Goal: Book appointment/travel/reservation

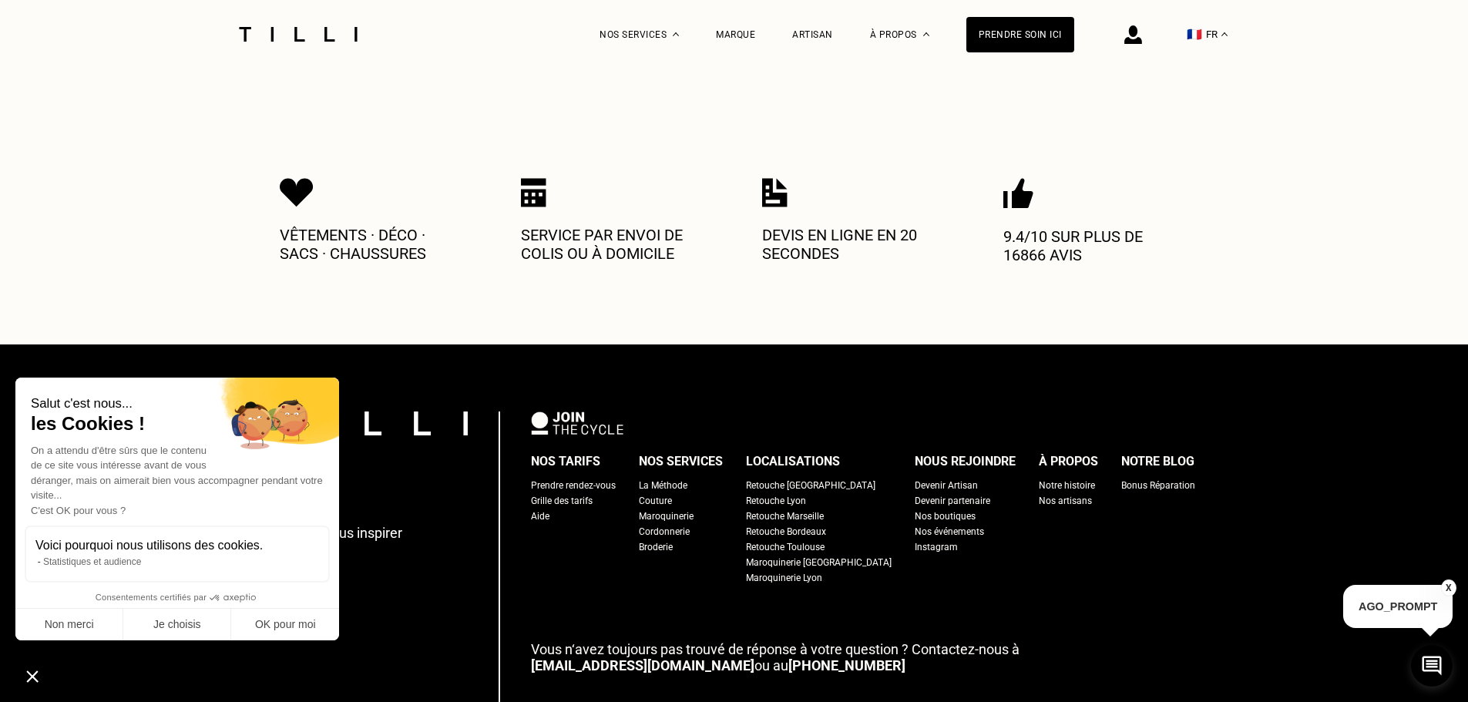
scroll to position [859, 0]
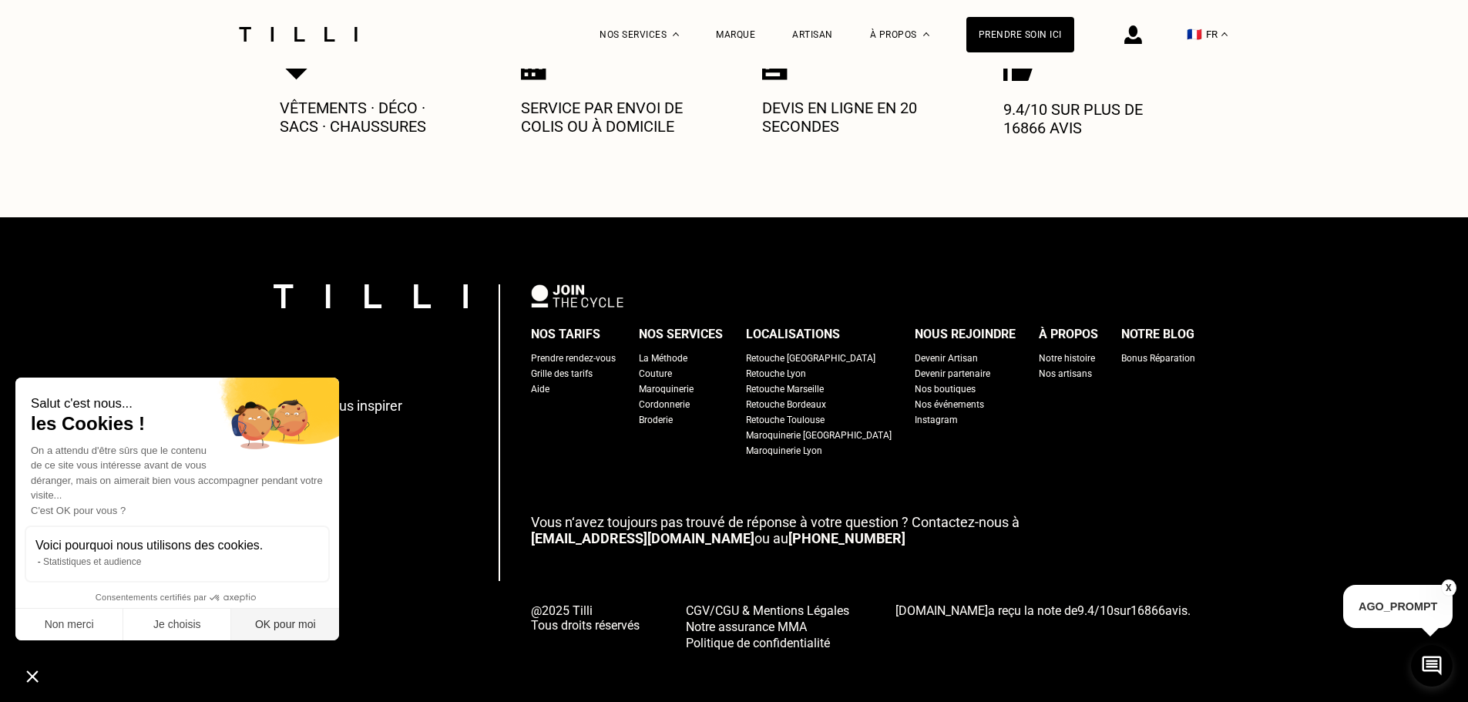
click at [293, 628] on button "OK pour moi" at bounding box center [285, 625] width 108 height 32
checkbox input "true"
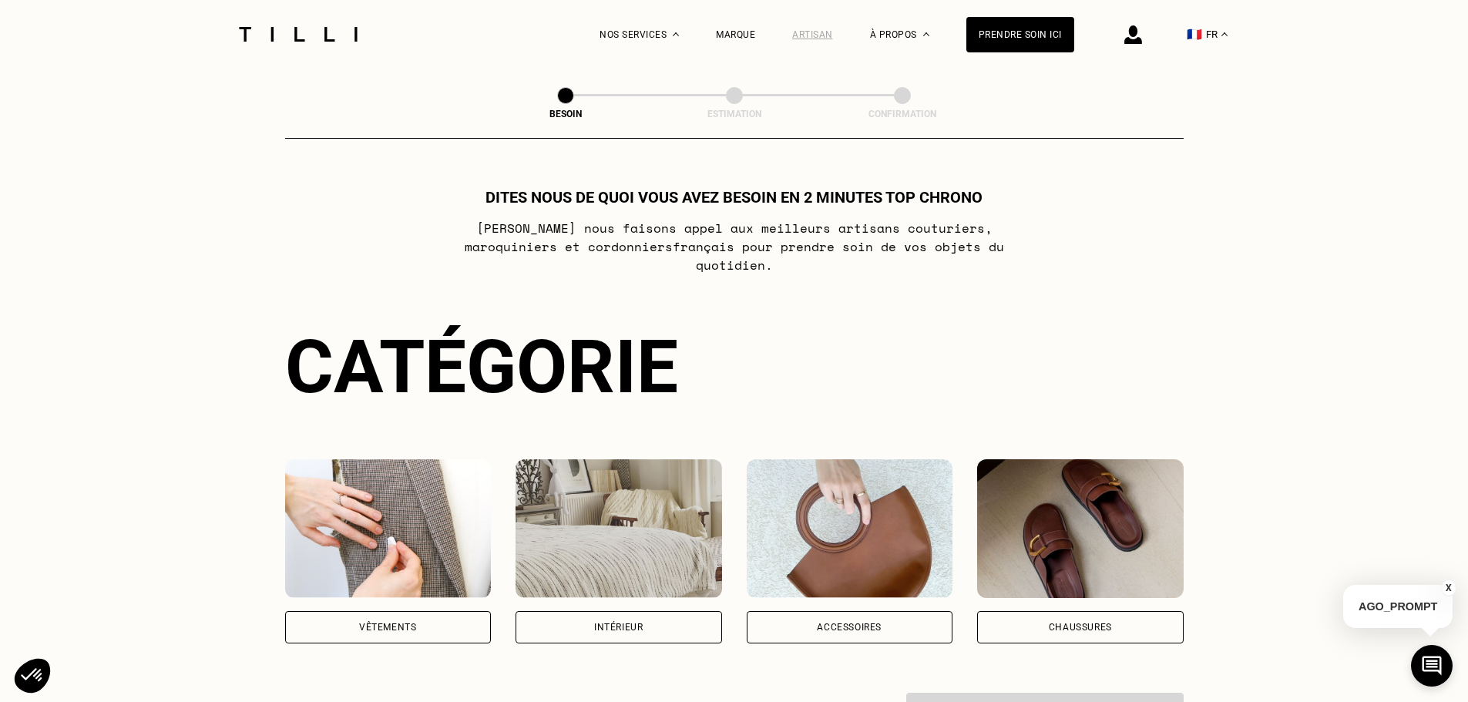
click at [819, 32] on div "Artisan" at bounding box center [812, 34] width 41 height 11
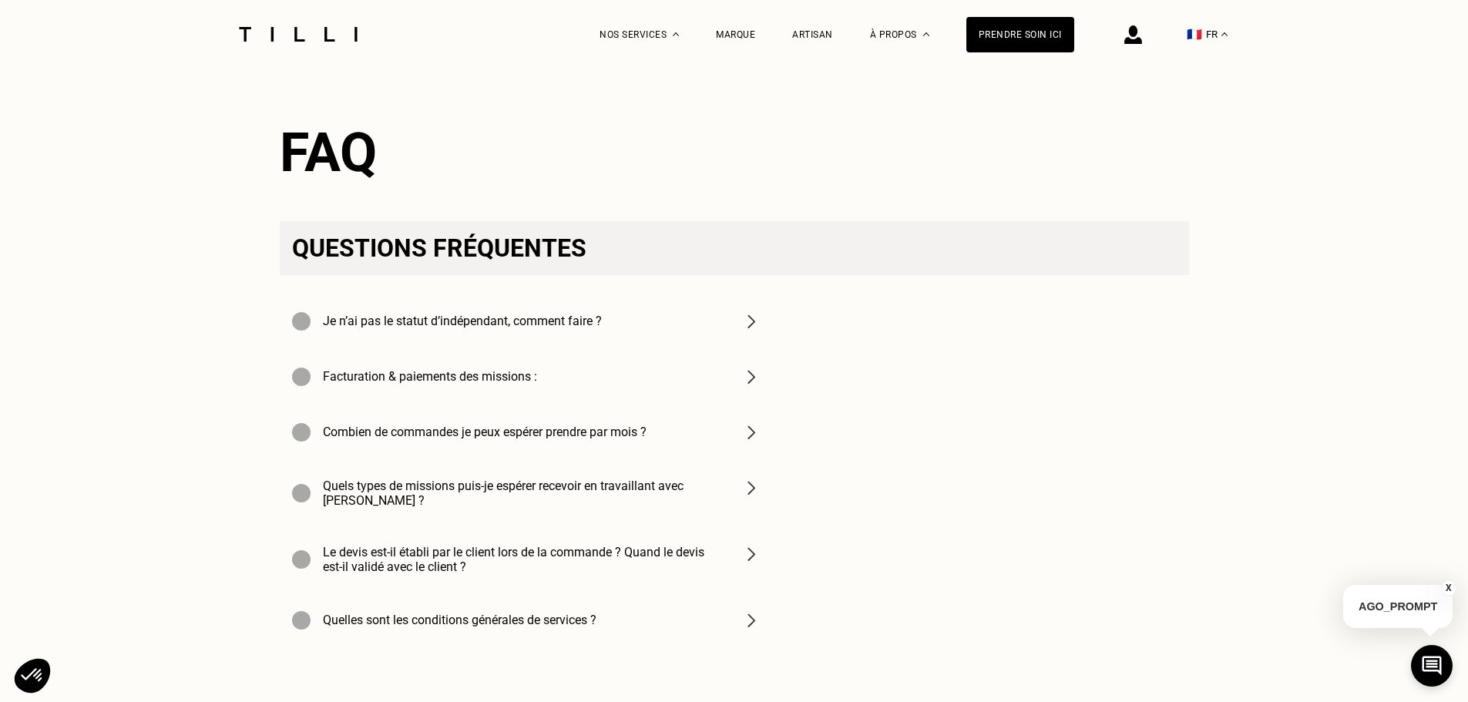
scroll to position [5751, 0]
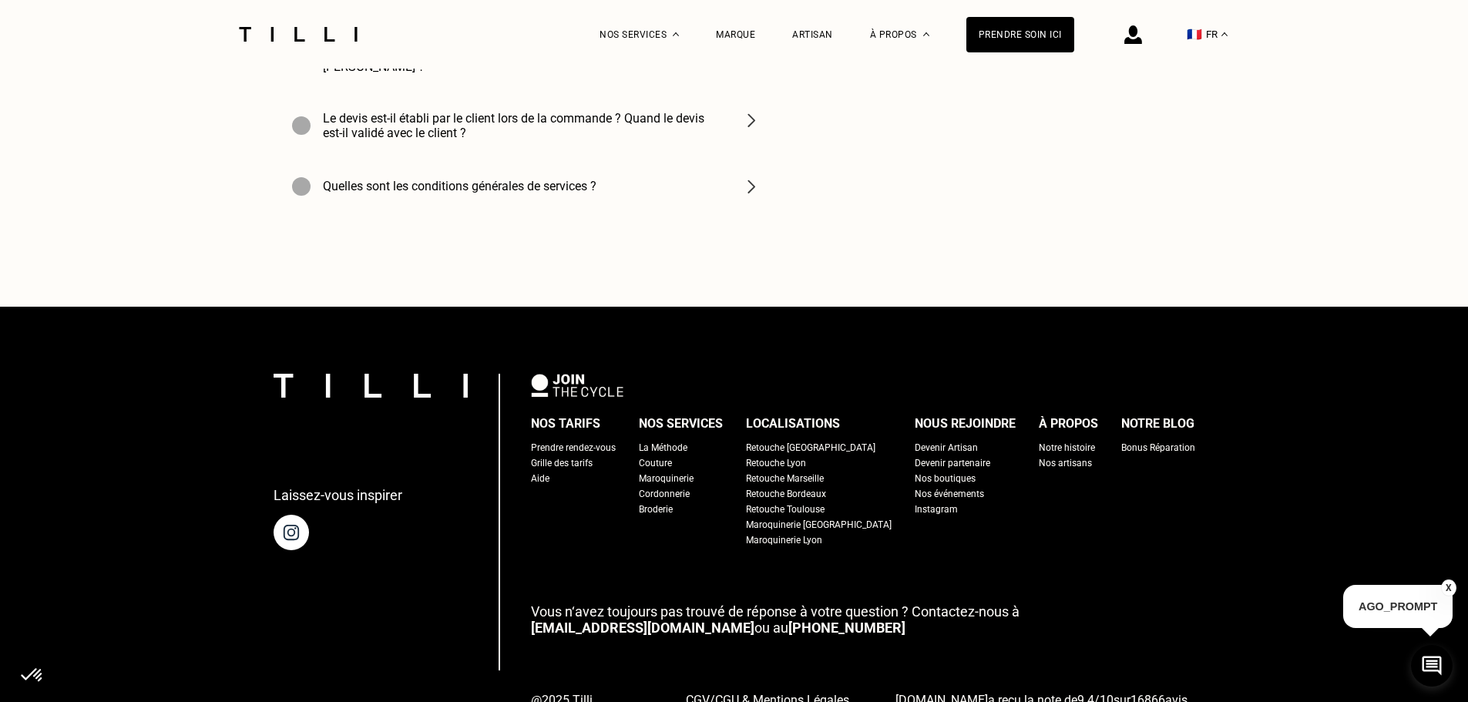
click at [800, 440] on div "Retouche [GEOGRAPHIC_DATA]" at bounding box center [810, 447] width 129 height 15
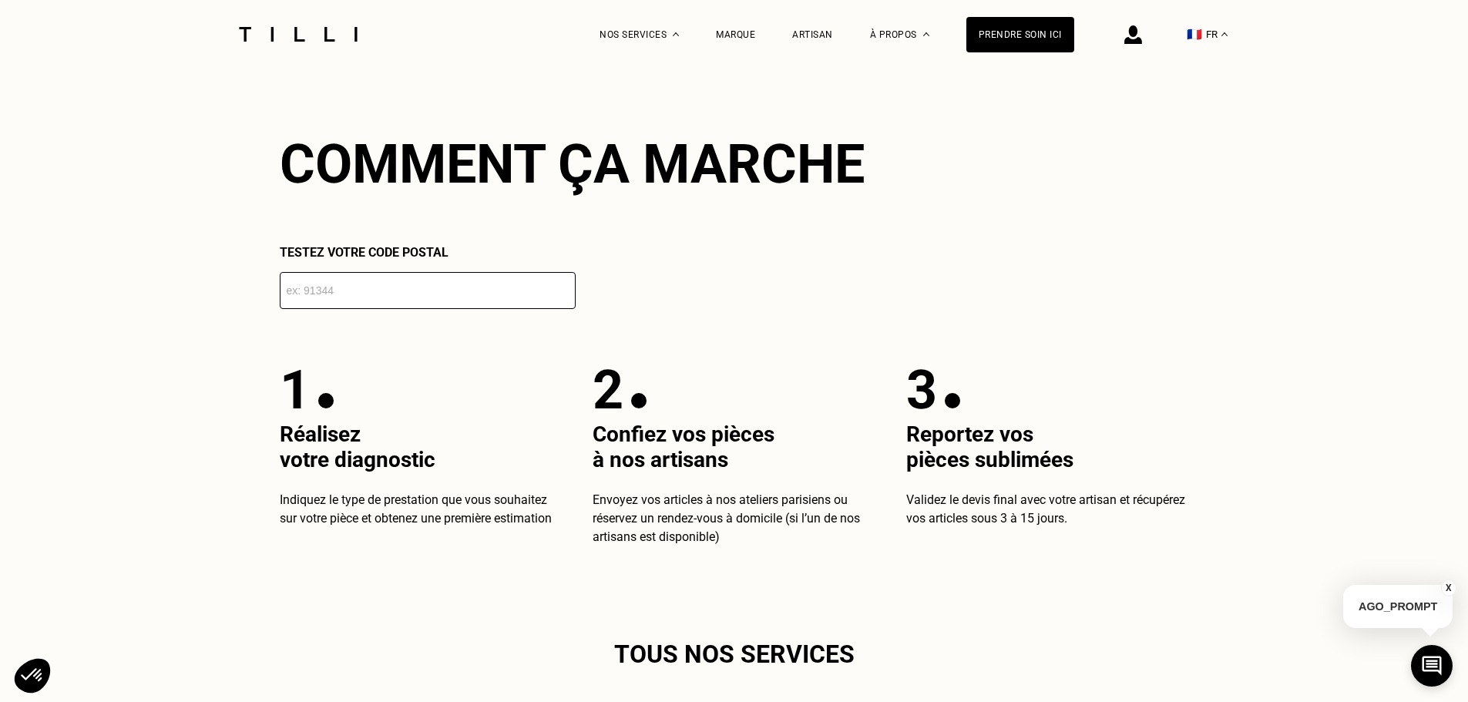
scroll to position [2851, 0]
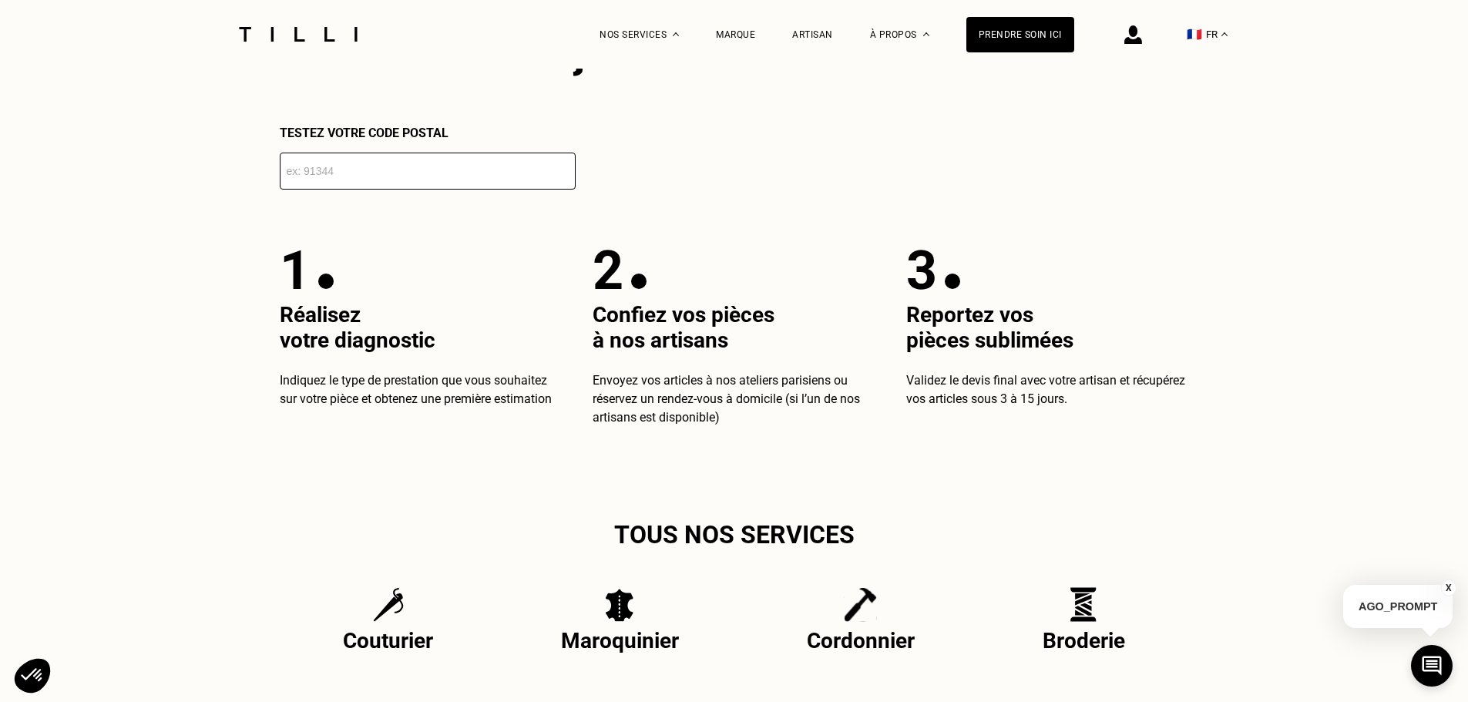
click at [338, 186] on input "number" at bounding box center [428, 171] width 296 height 37
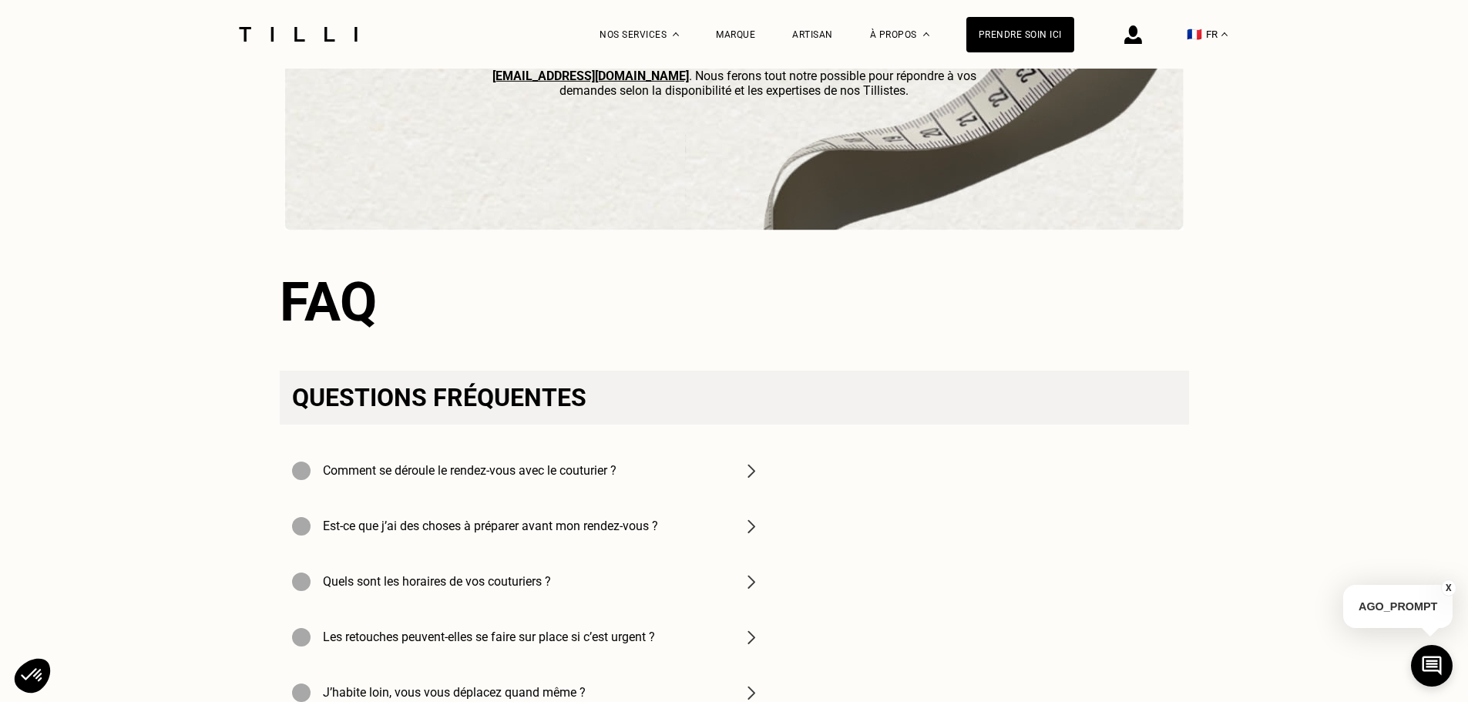
scroll to position [5317, 0]
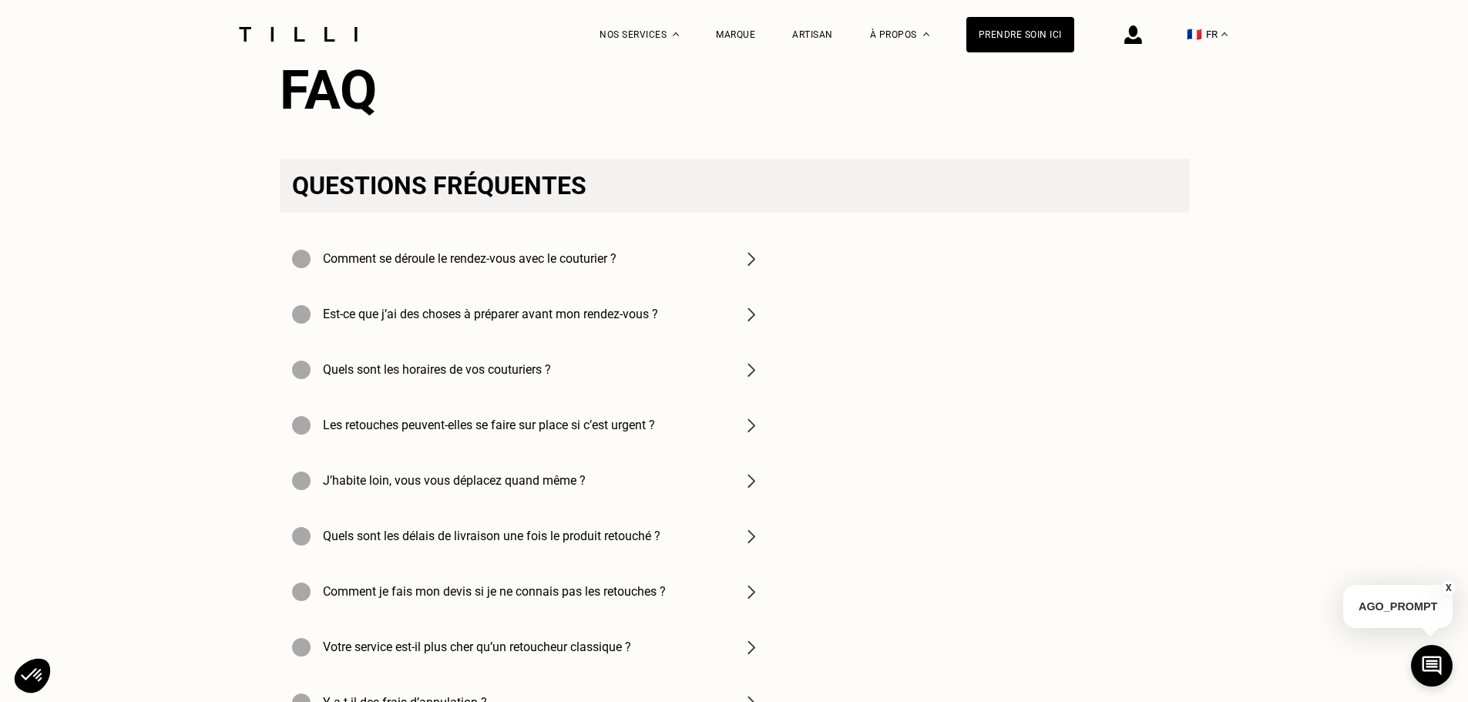
type input "75116"
click at [551, 266] on h4 "Comment se déroule le rendez-vous avec le couturier ?" at bounding box center [470, 258] width 294 height 15
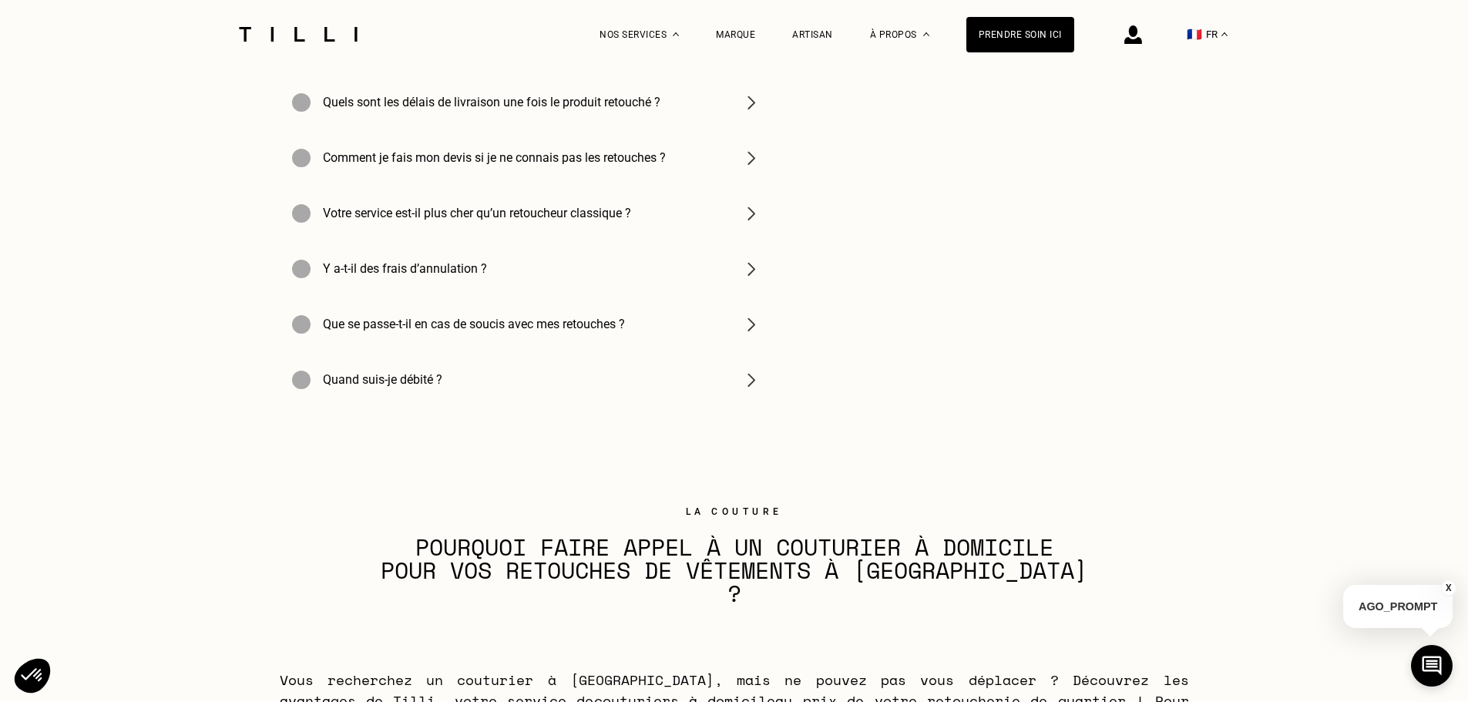
scroll to position [5548, 0]
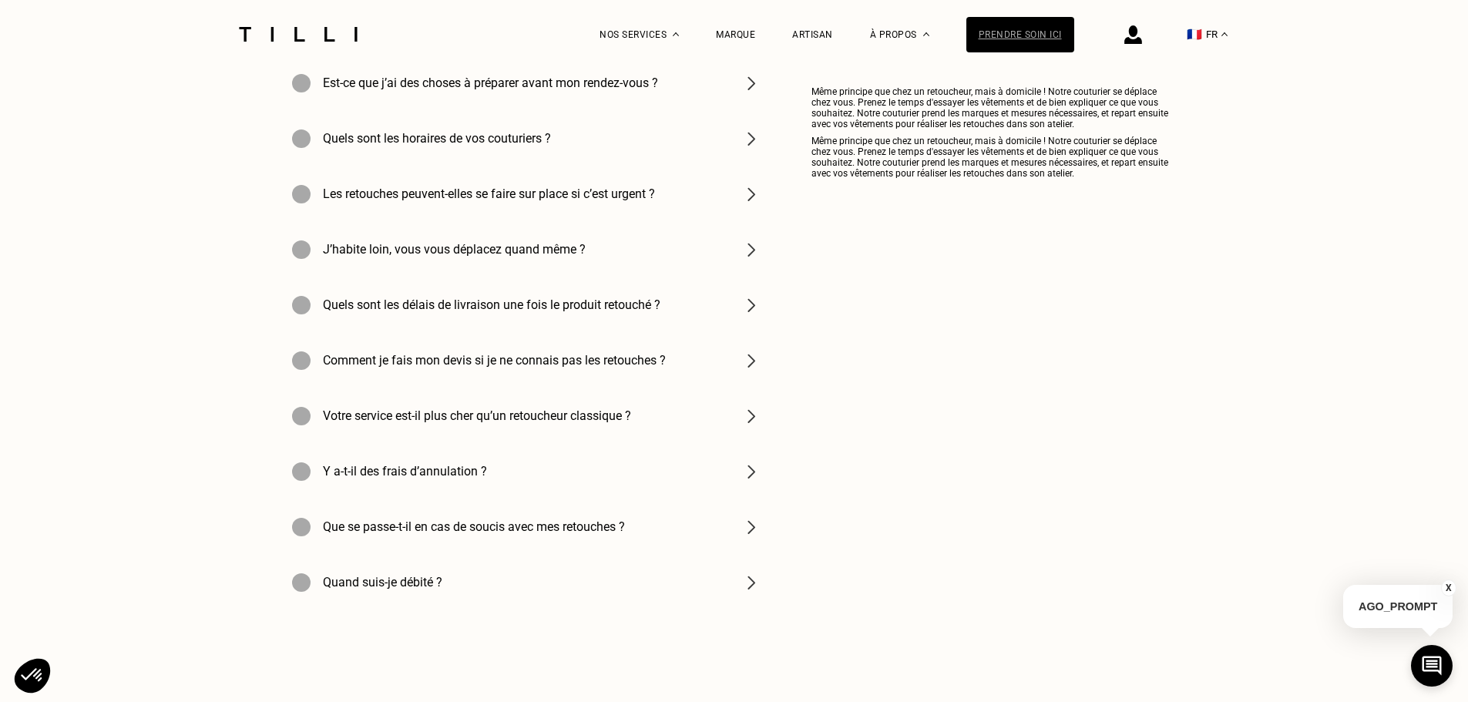
click at [1003, 33] on div "Prendre soin ici" at bounding box center [1020, 34] width 108 height 35
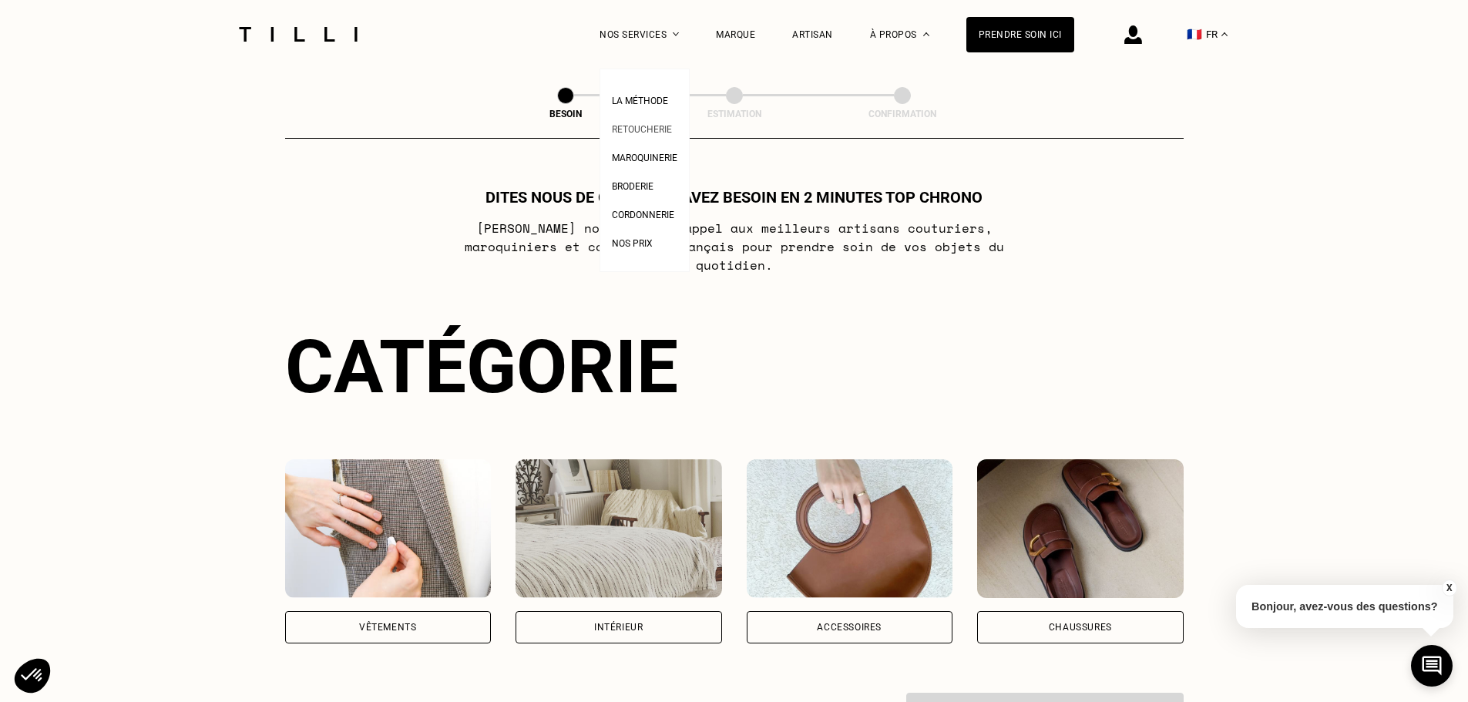
click at [664, 129] on span "Retoucherie" at bounding box center [642, 129] width 60 height 11
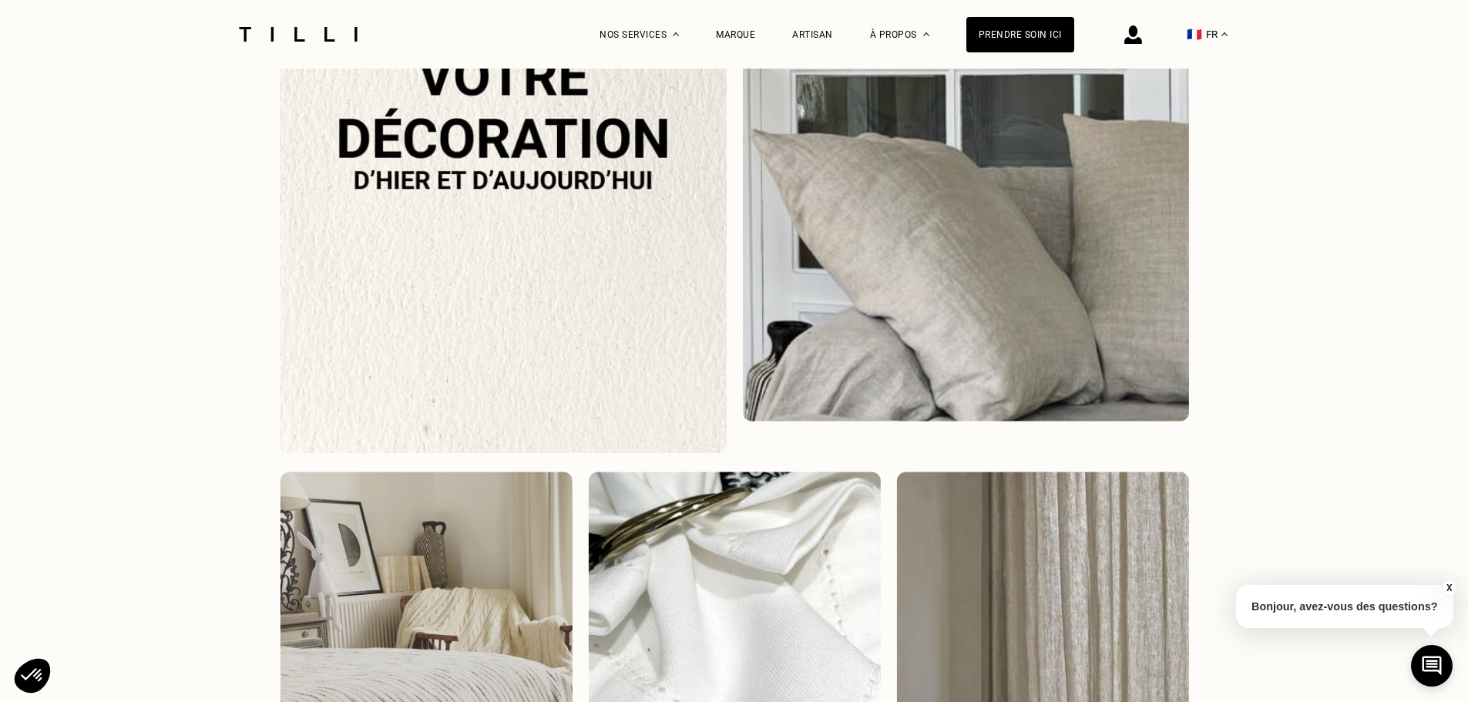
scroll to position [1695, 0]
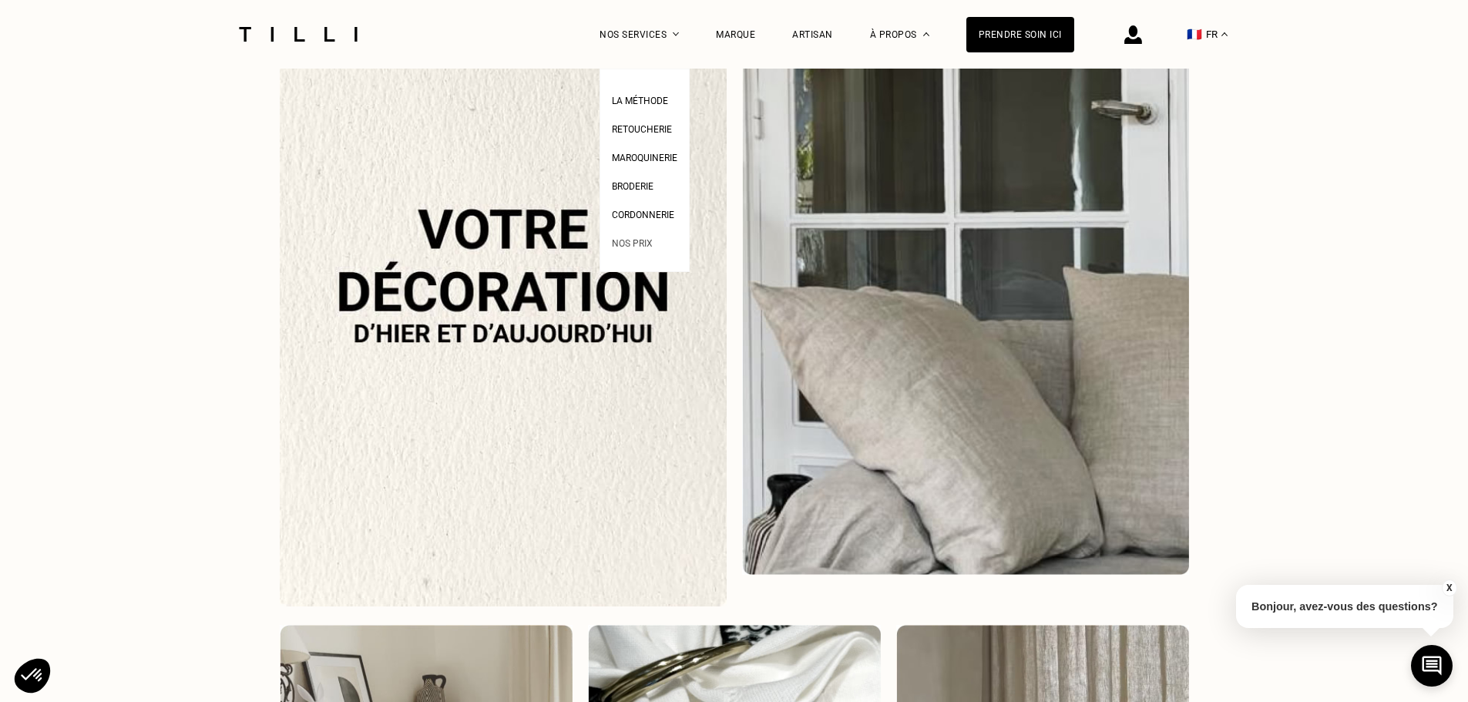
click at [652, 244] on span "Nos prix" at bounding box center [632, 243] width 41 height 11
select select "FR"
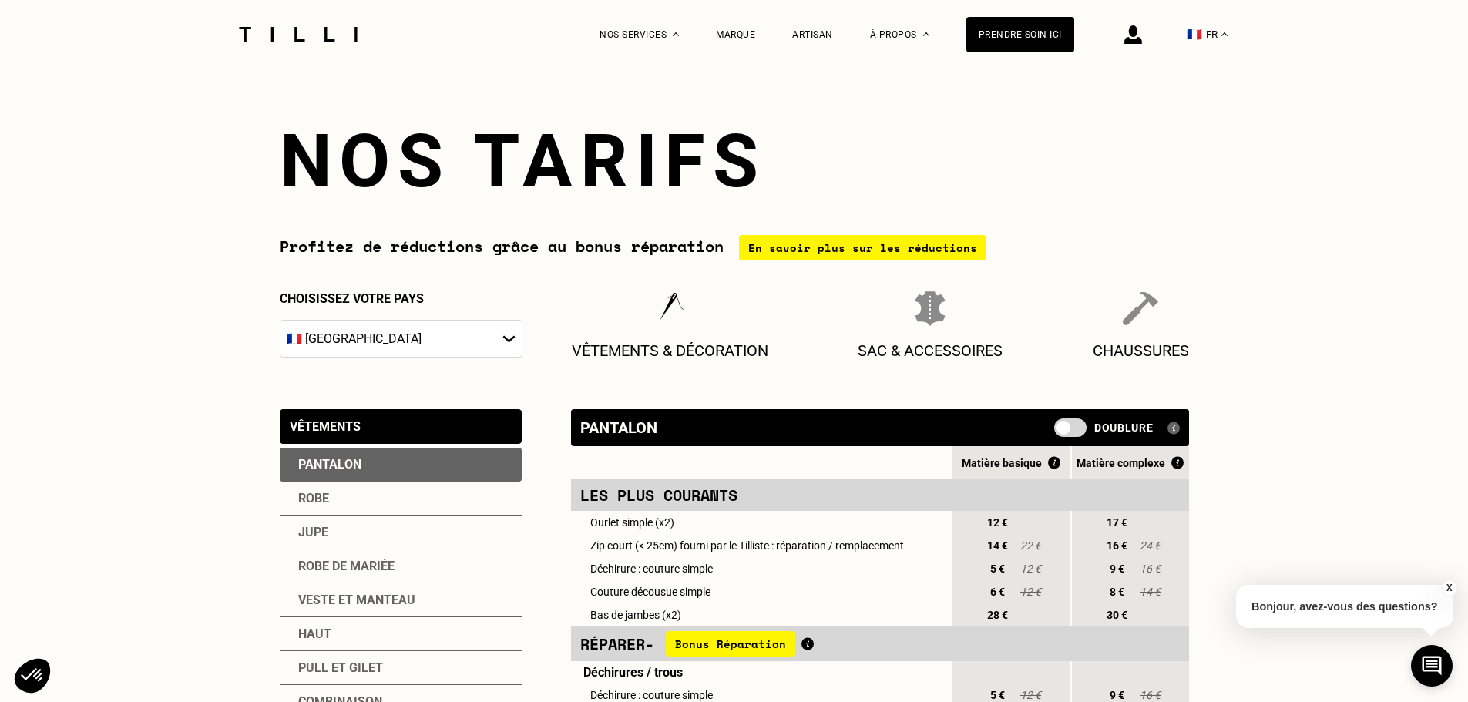
scroll to position [308, 0]
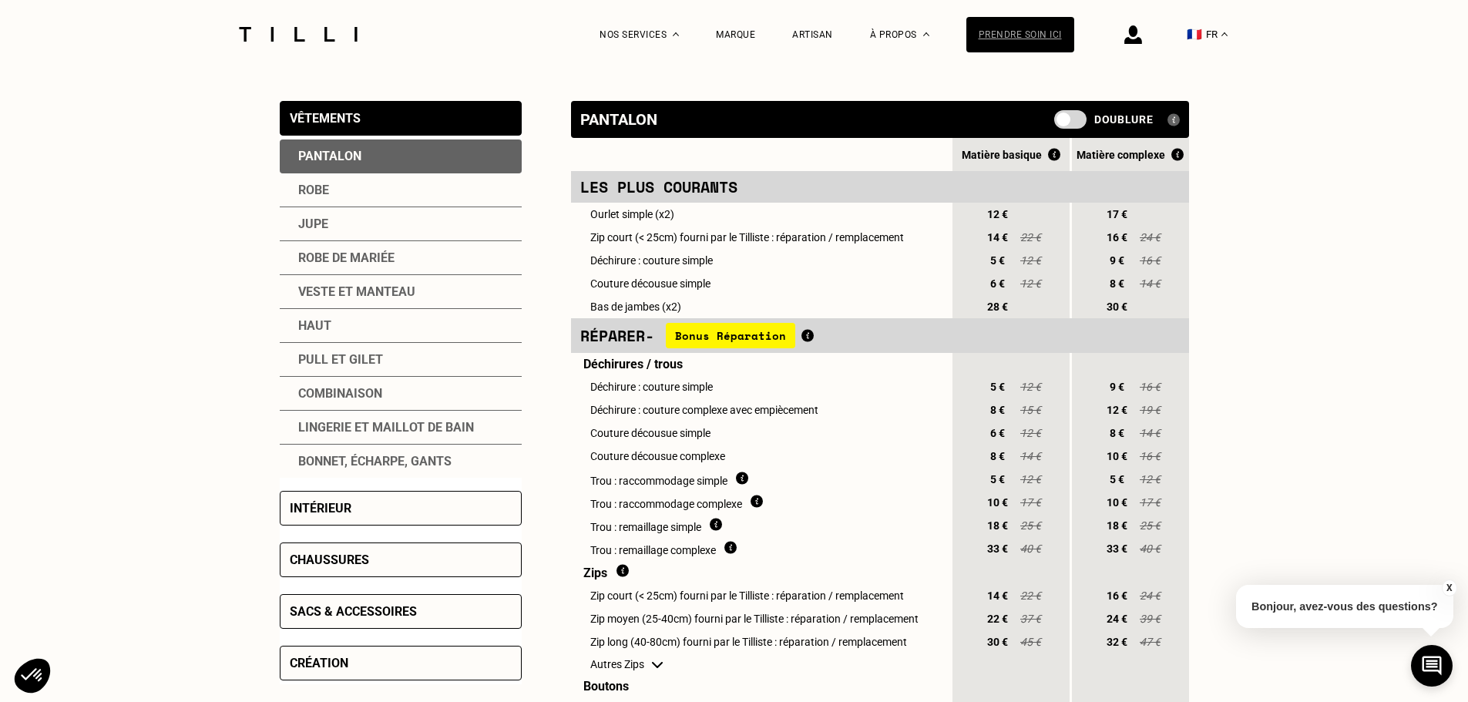
click at [1009, 37] on div "Prendre soin ici" at bounding box center [1020, 34] width 108 height 35
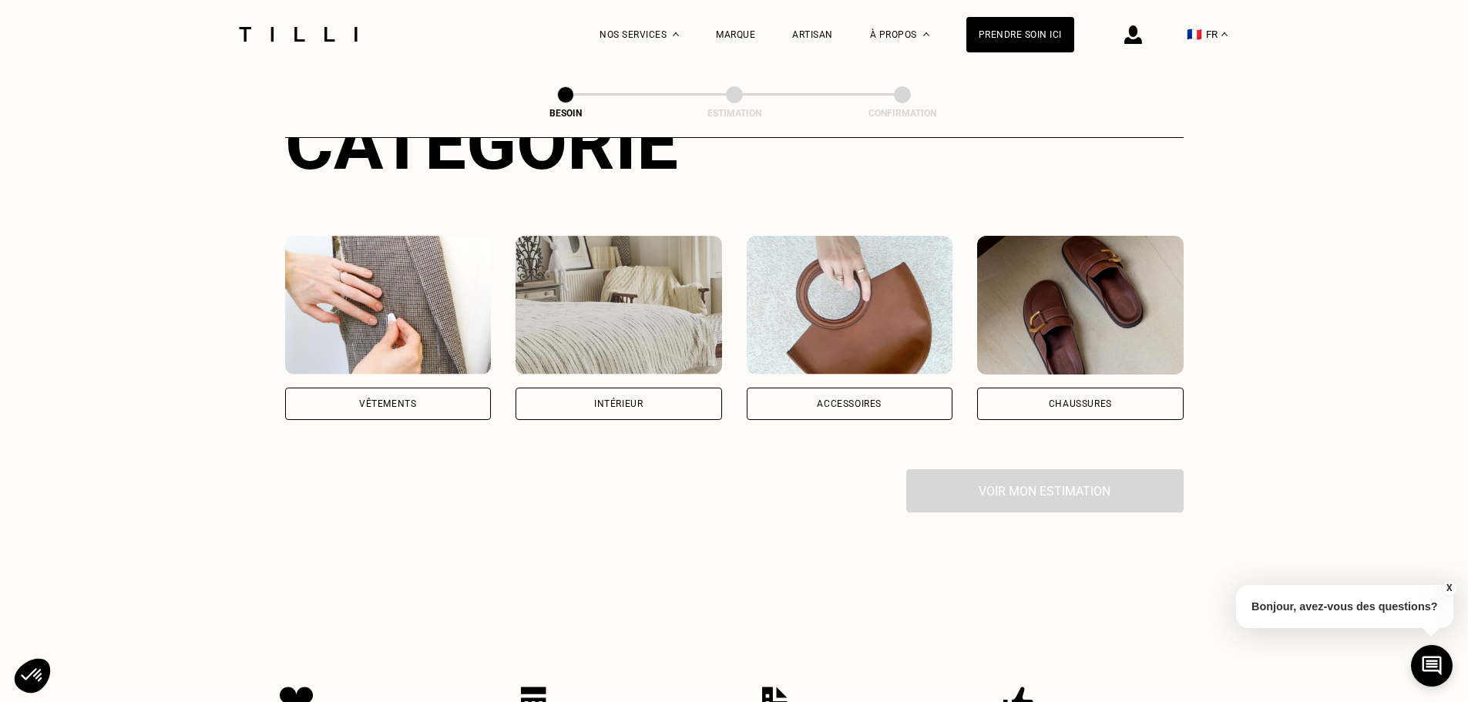
scroll to position [231, 0]
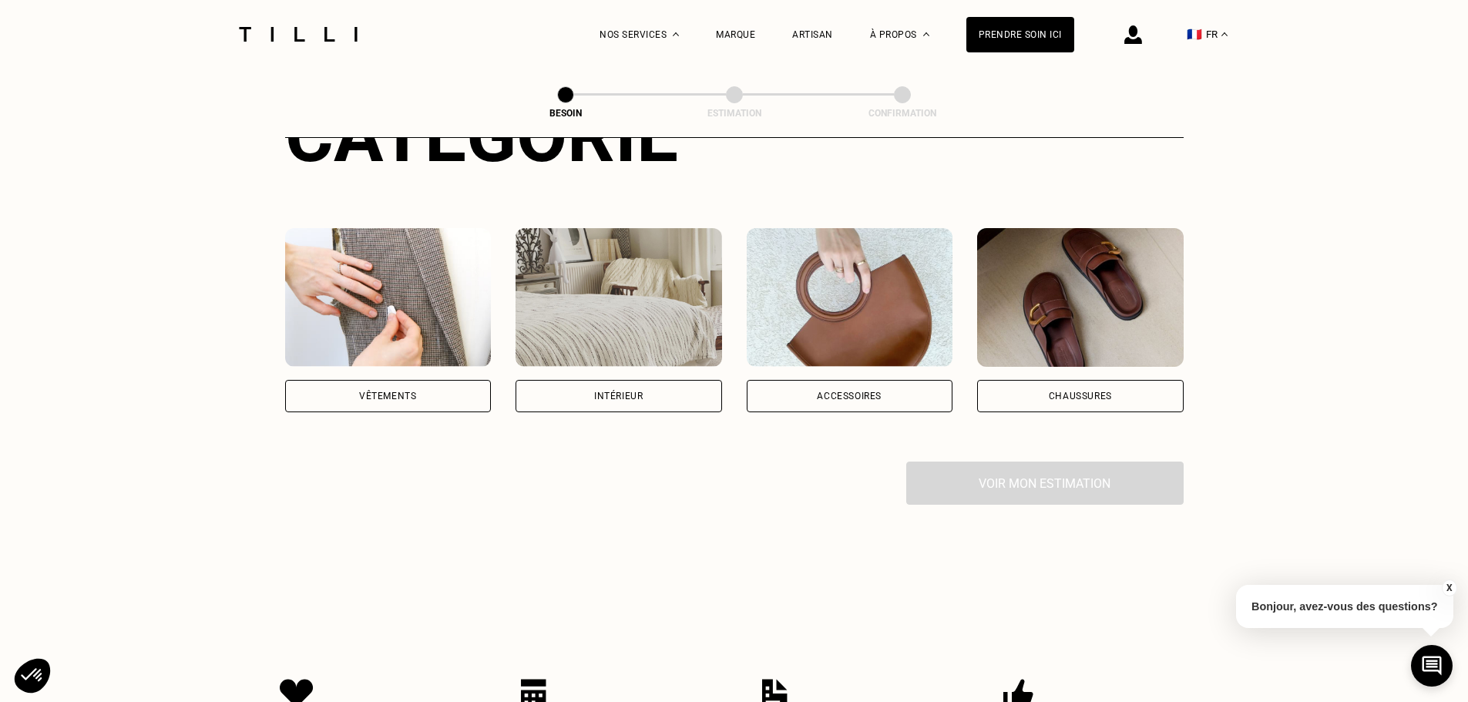
click at [394, 391] on div "Vêtements" at bounding box center [387, 395] width 57 height 9
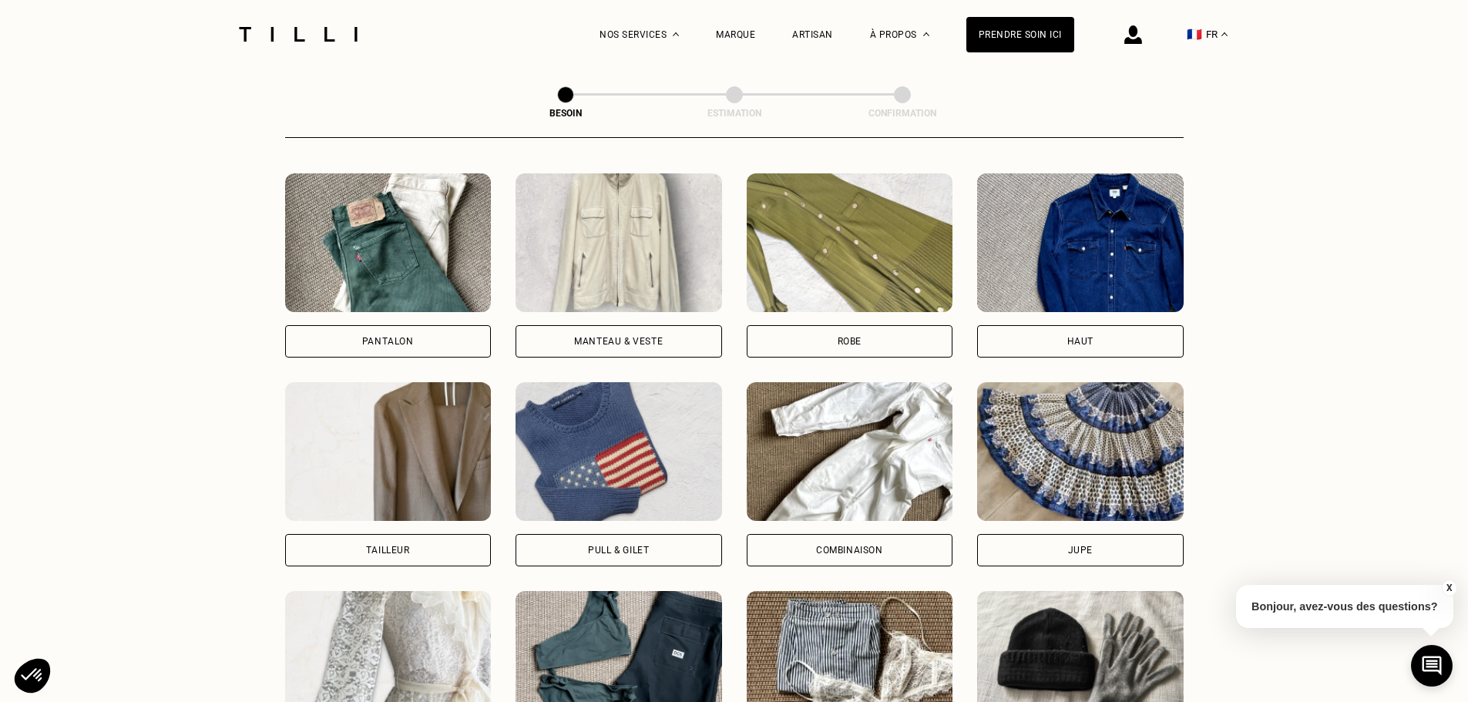
scroll to position [735, 0]
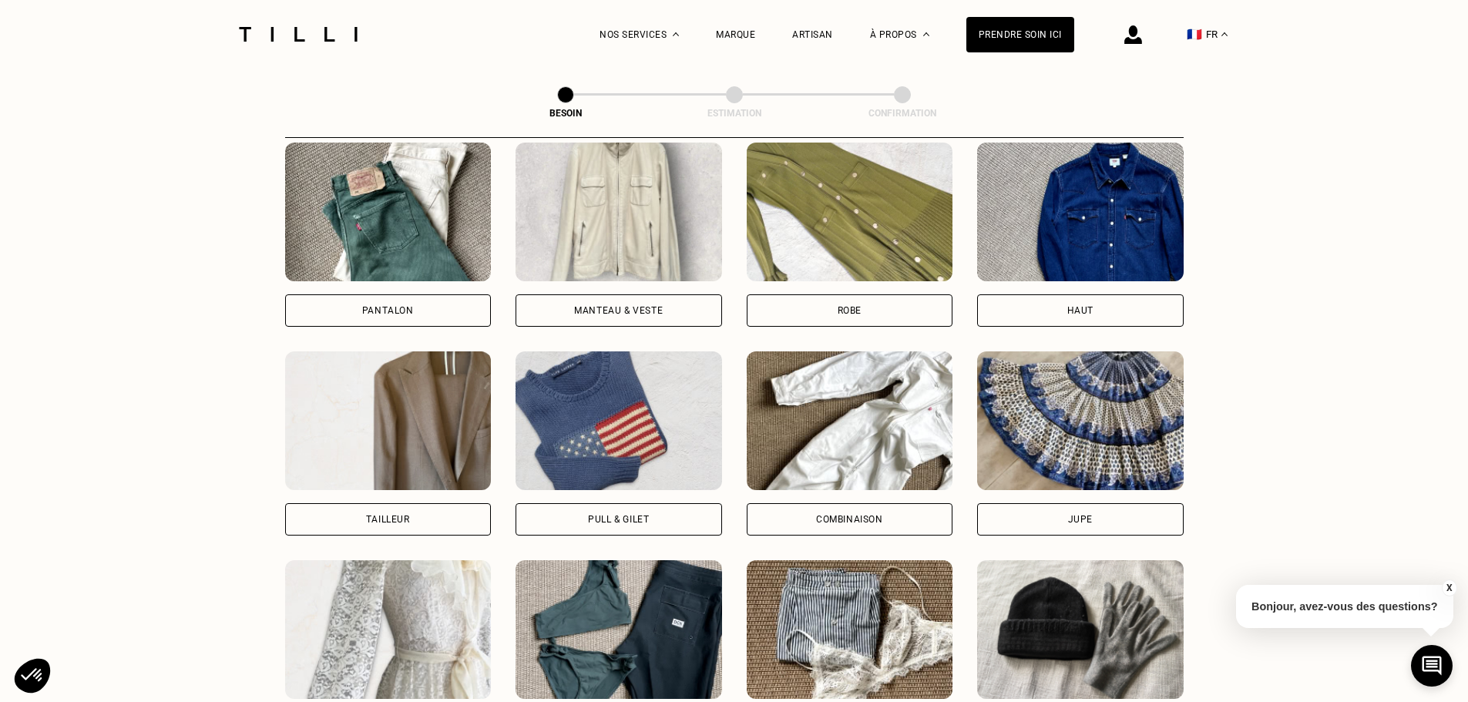
click at [633, 512] on div "Pull & gilet" at bounding box center [619, 519] width 207 height 32
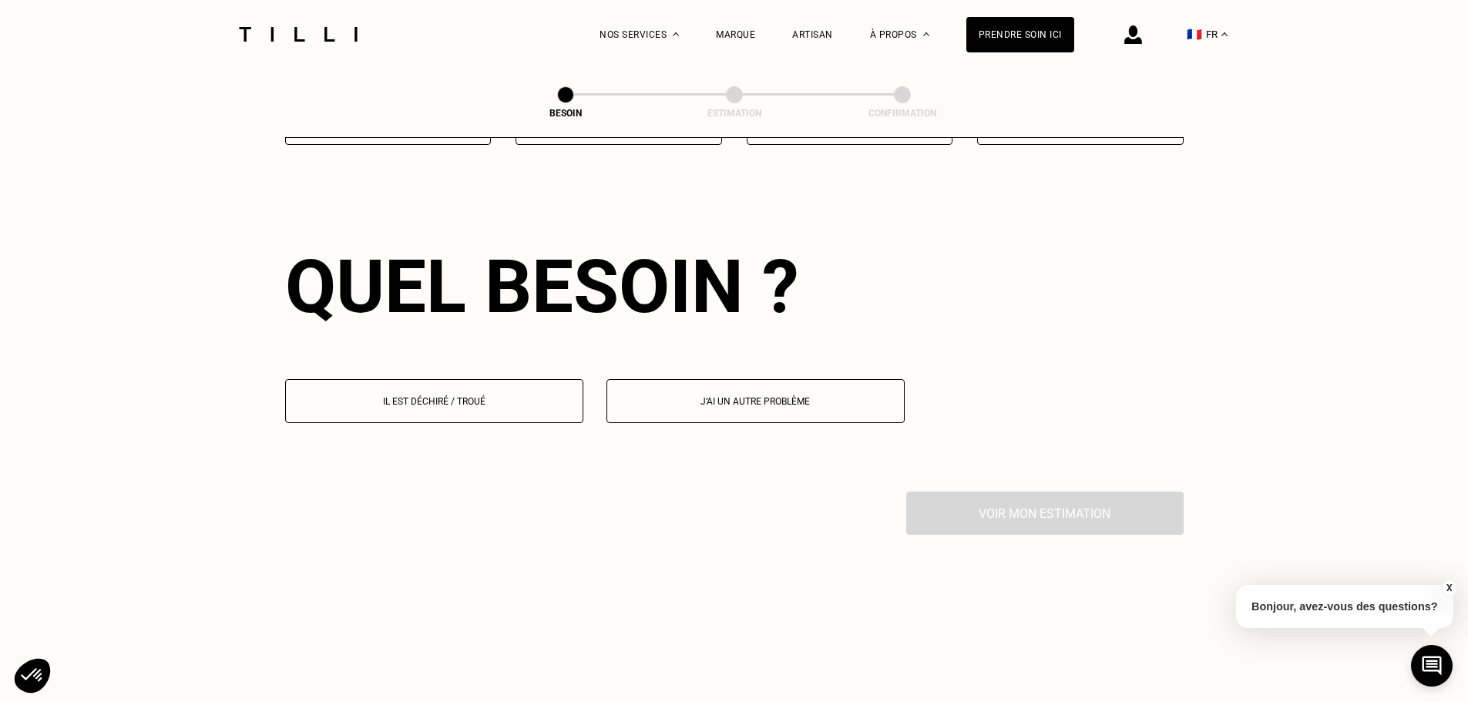
scroll to position [1342, 0]
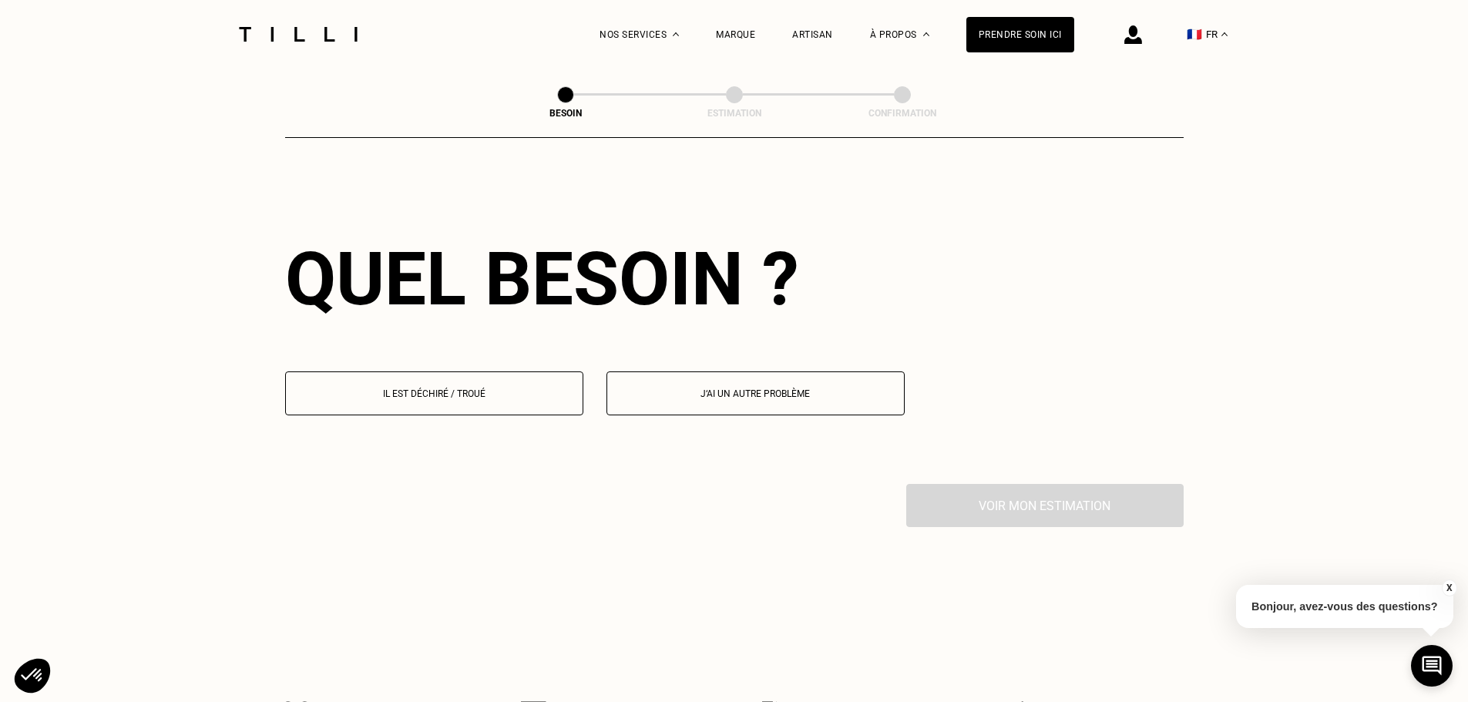
click at [432, 388] on p "Il est déchiré / troué" at bounding box center [434, 393] width 281 height 11
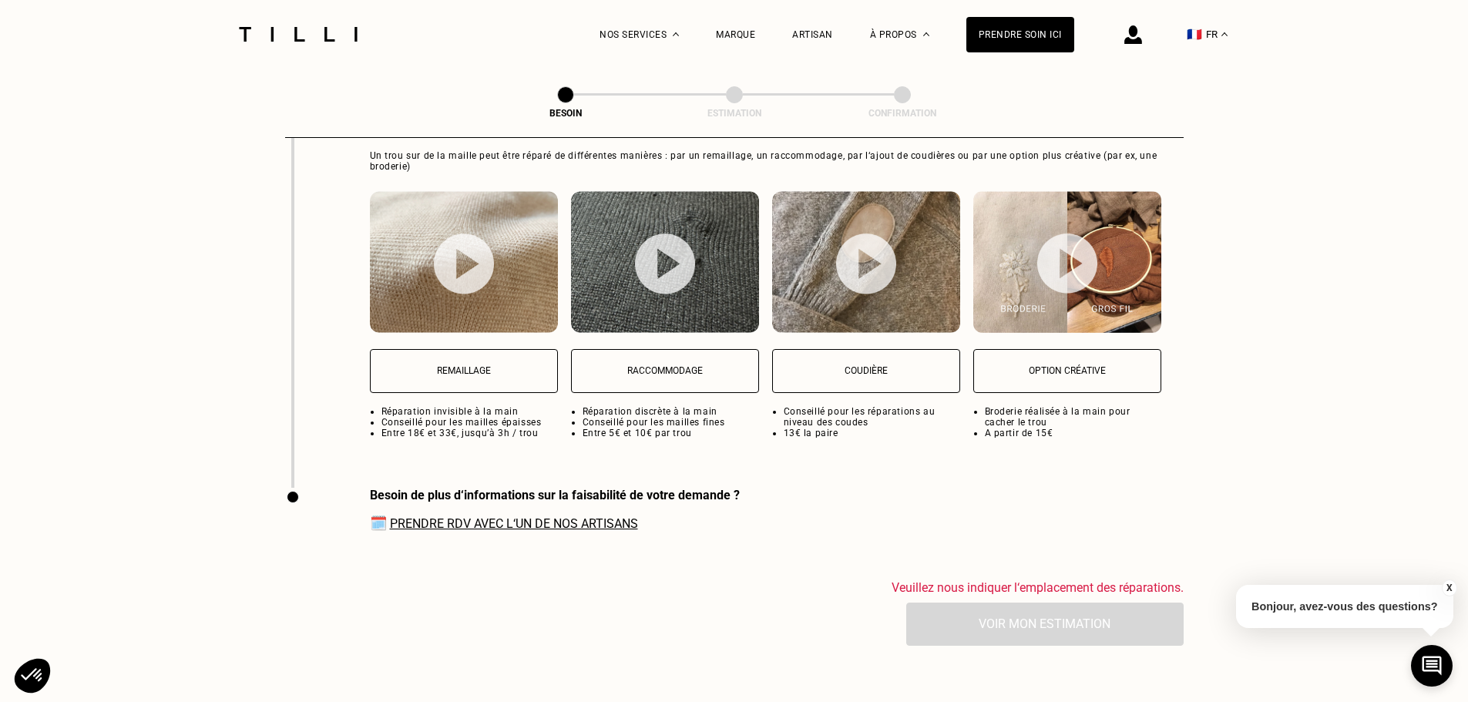
scroll to position [2028, 0]
click at [444, 366] on p "Remaillage" at bounding box center [463, 371] width 171 height 11
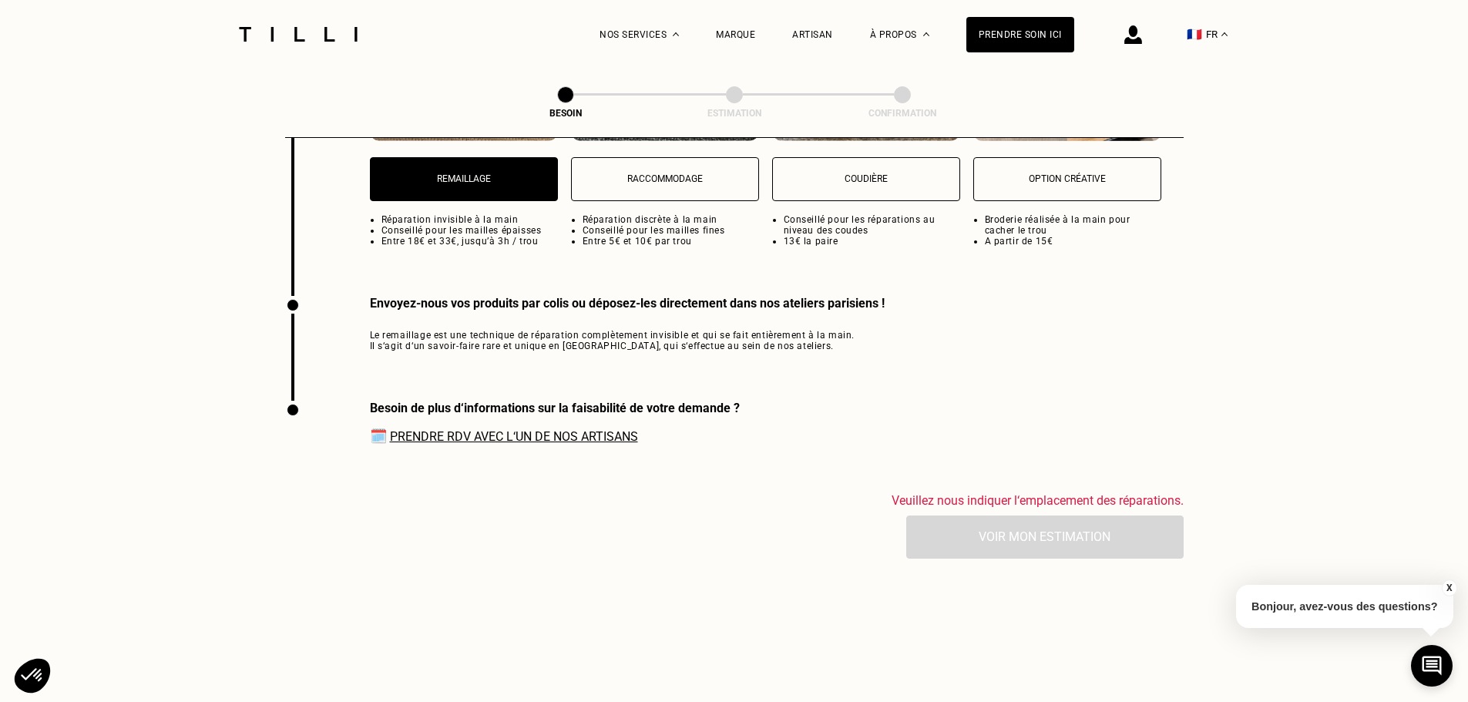
scroll to position [2256, 0]
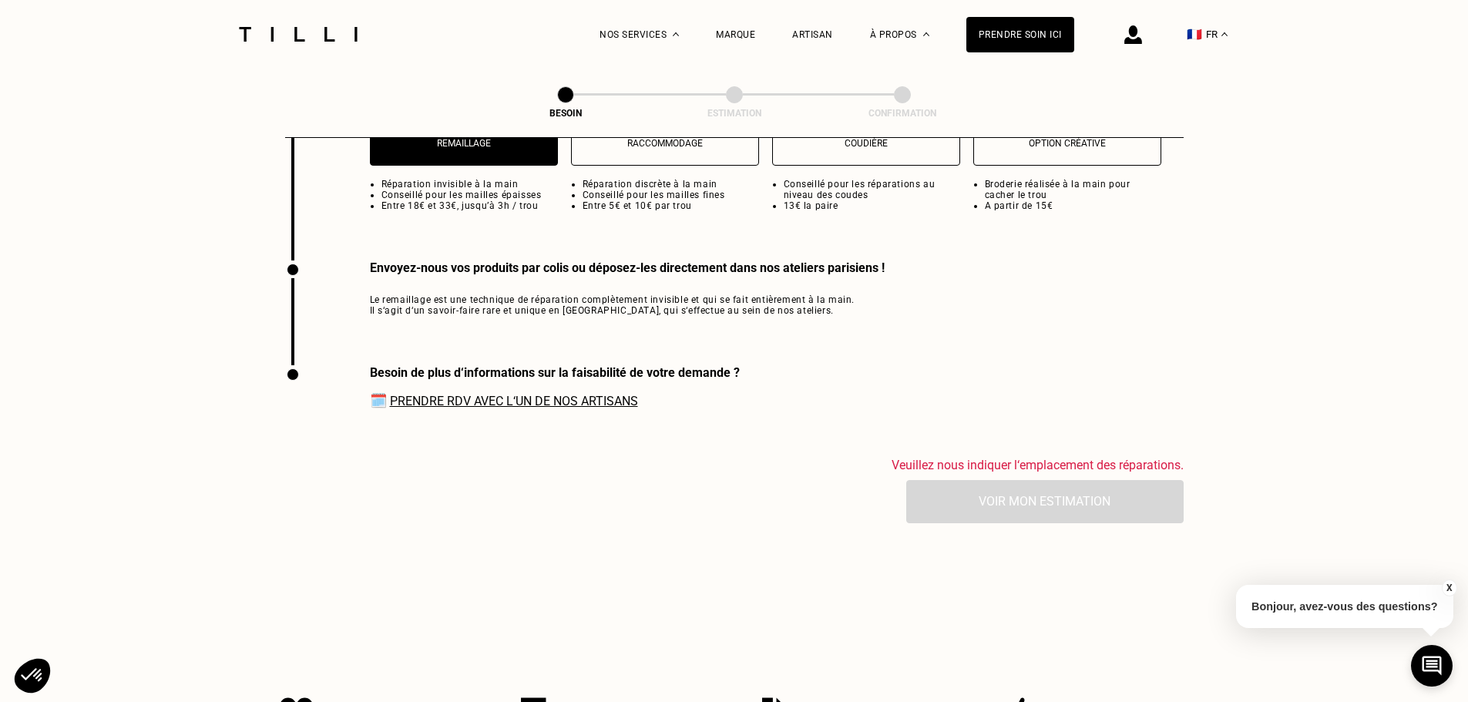
click at [533, 394] on link "Prendre RDV avec l‘un de nos artisans" at bounding box center [514, 401] width 248 height 15
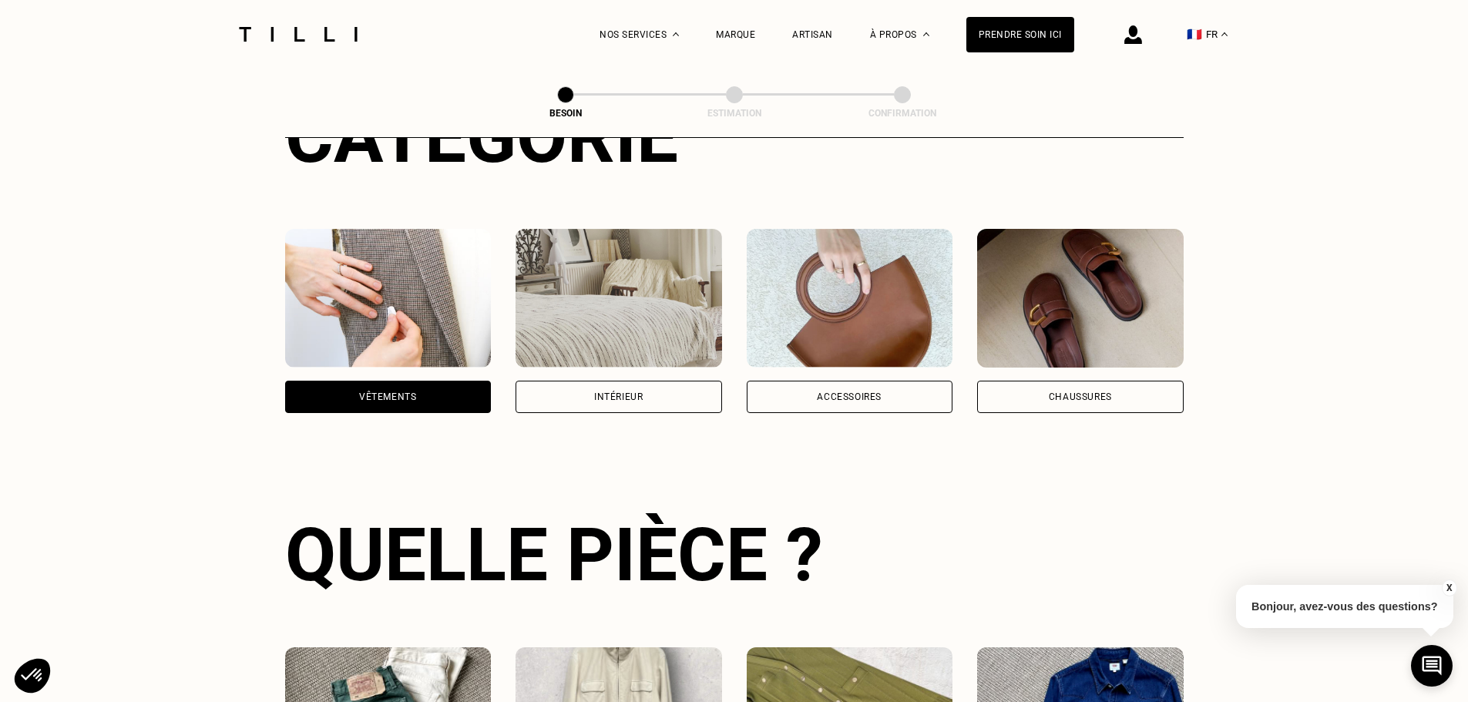
scroll to position [175, 0]
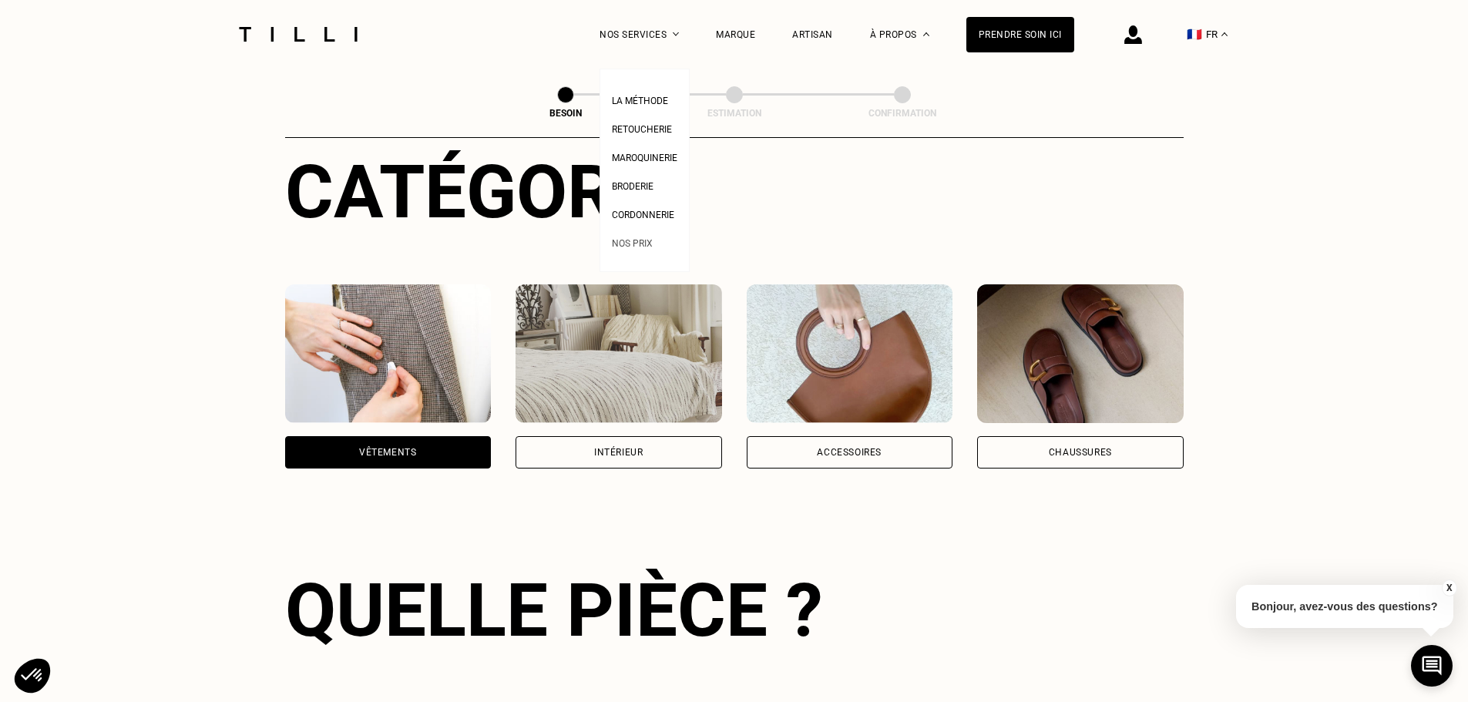
click at [645, 247] on span "Nos prix" at bounding box center [632, 243] width 41 height 11
select select "FR"
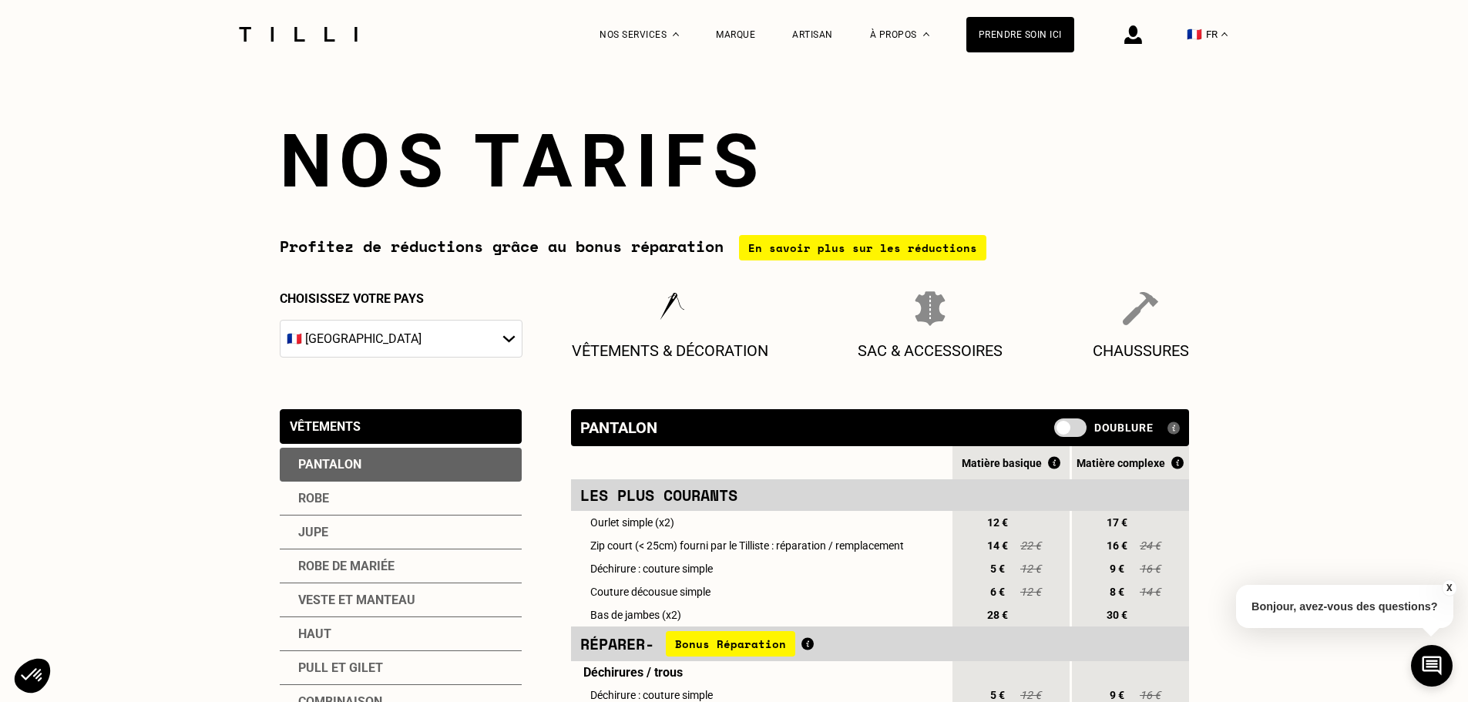
click at [470, 335] on select "🇩🇪 [GEOGRAPHIC_DATA] 🇦🇹 [GEOGRAPHIC_DATA] 🇧🇪 [GEOGRAPHIC_DATA] 🇧🇬 Bulgarie 🇨🇾 C…" at bounding box center [401, 339] width 243 height 38
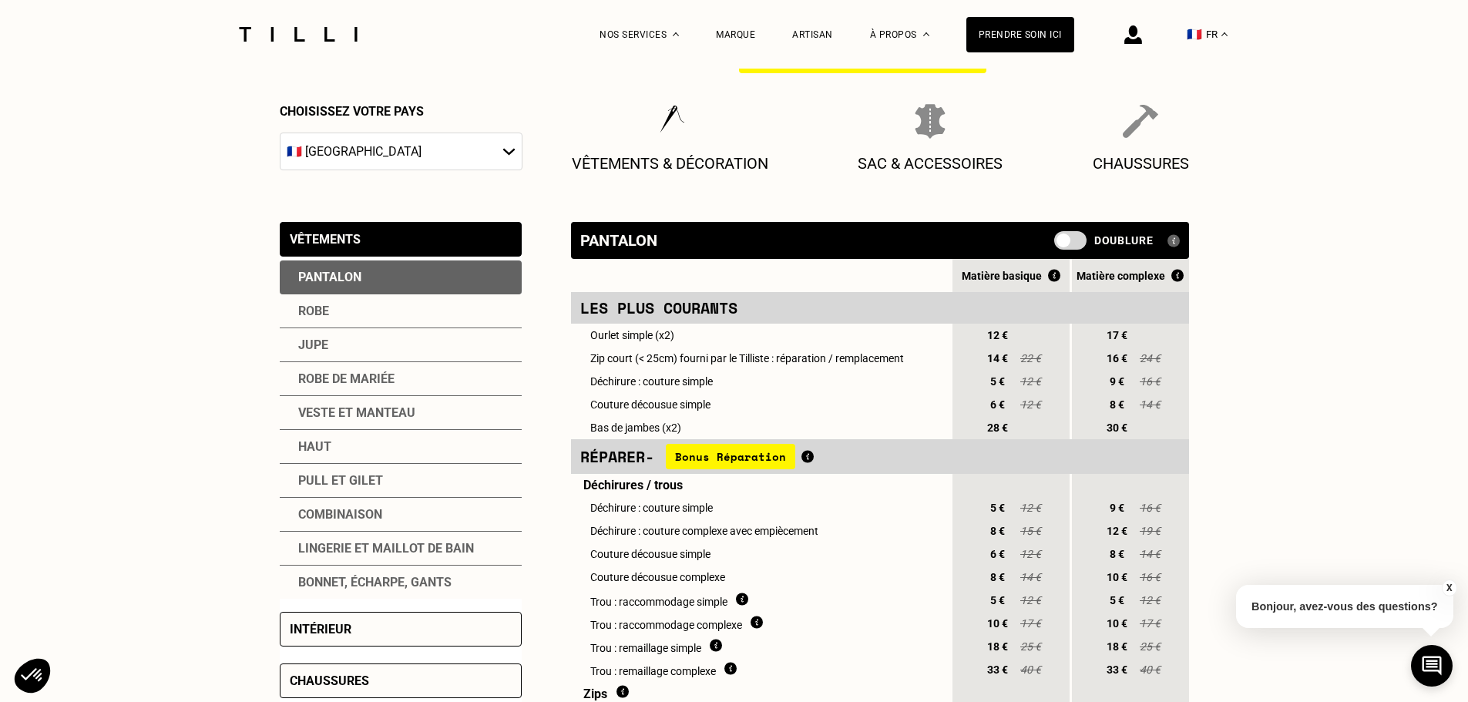
scroll to position [385, 0]
